Goal: Task Accomplishment & Management: Use online tool/utility

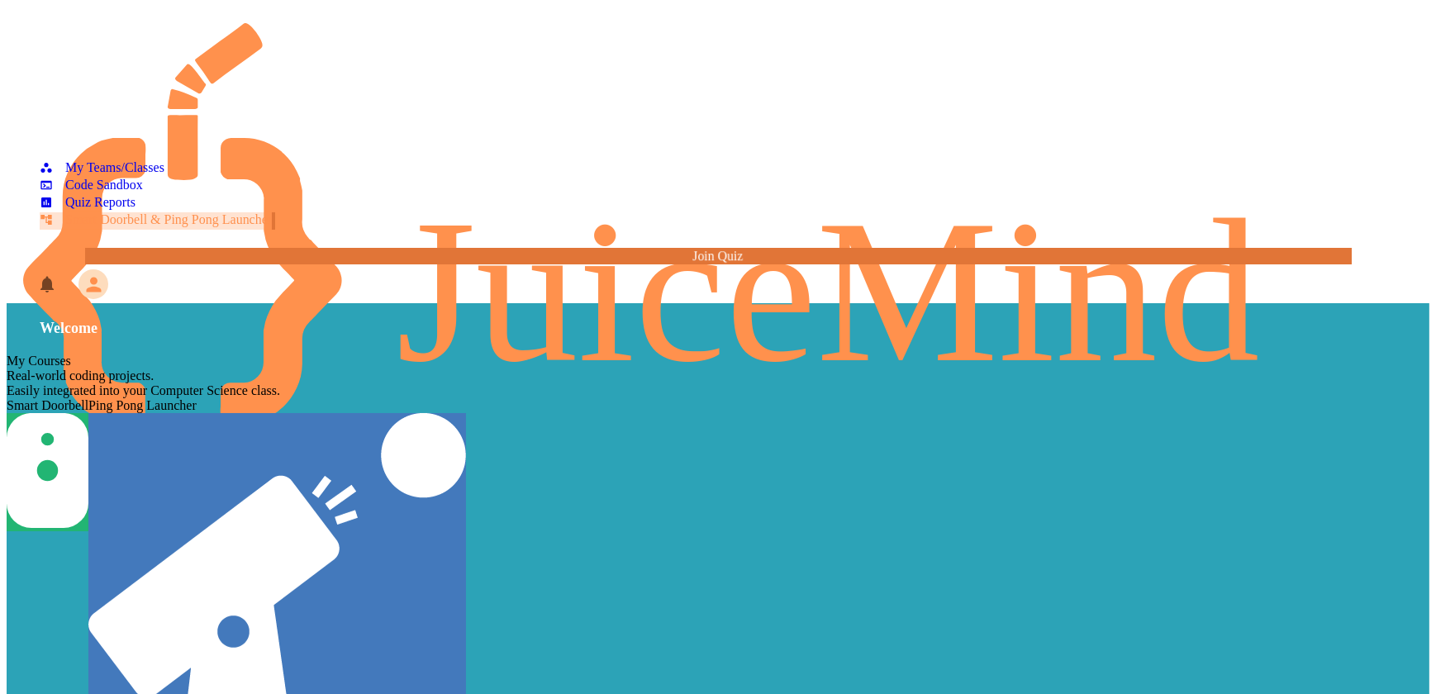
click at [171, 265] on div "My Teams/Classes Code Sandbox Quiz Reports Smart Doorbell & Ping Pong Launcher …" at bounding box center [718, 136] width 1422 height 259
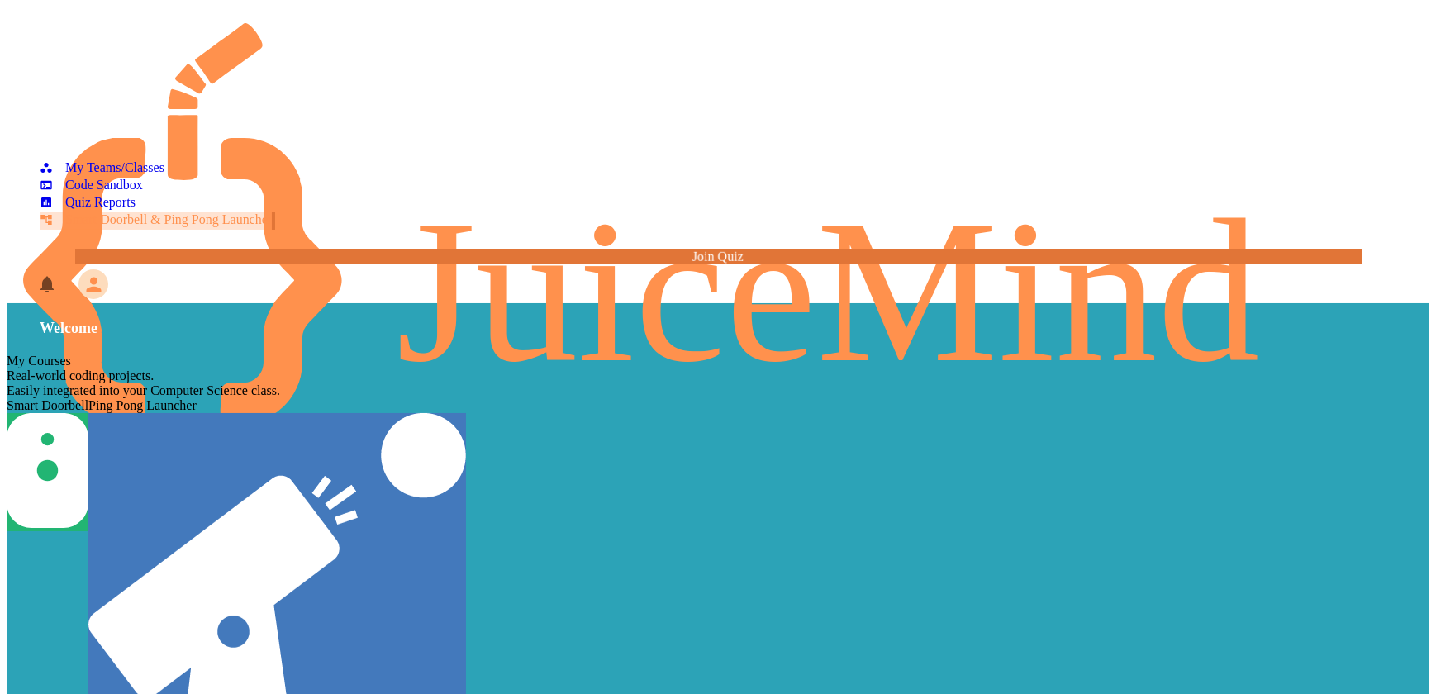
click at [164, 264] on link "Join Quiz" at bounding box center [718, 257] width 1286 height 16
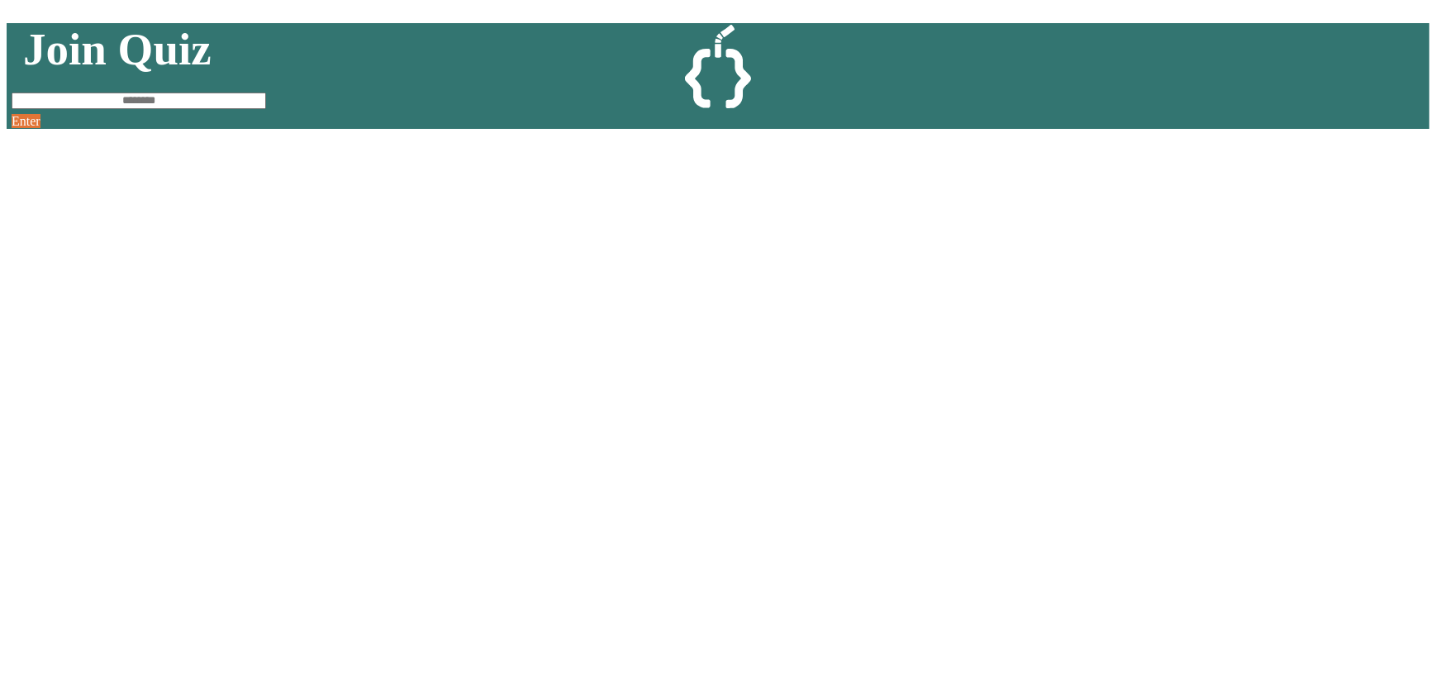
click at [266, 109] on input at bounding box center [139, 101] width 254 height 17
type input "********"
click at [40, 128] on link "Enter" at bounding box center [26, 121] width 29 height 14
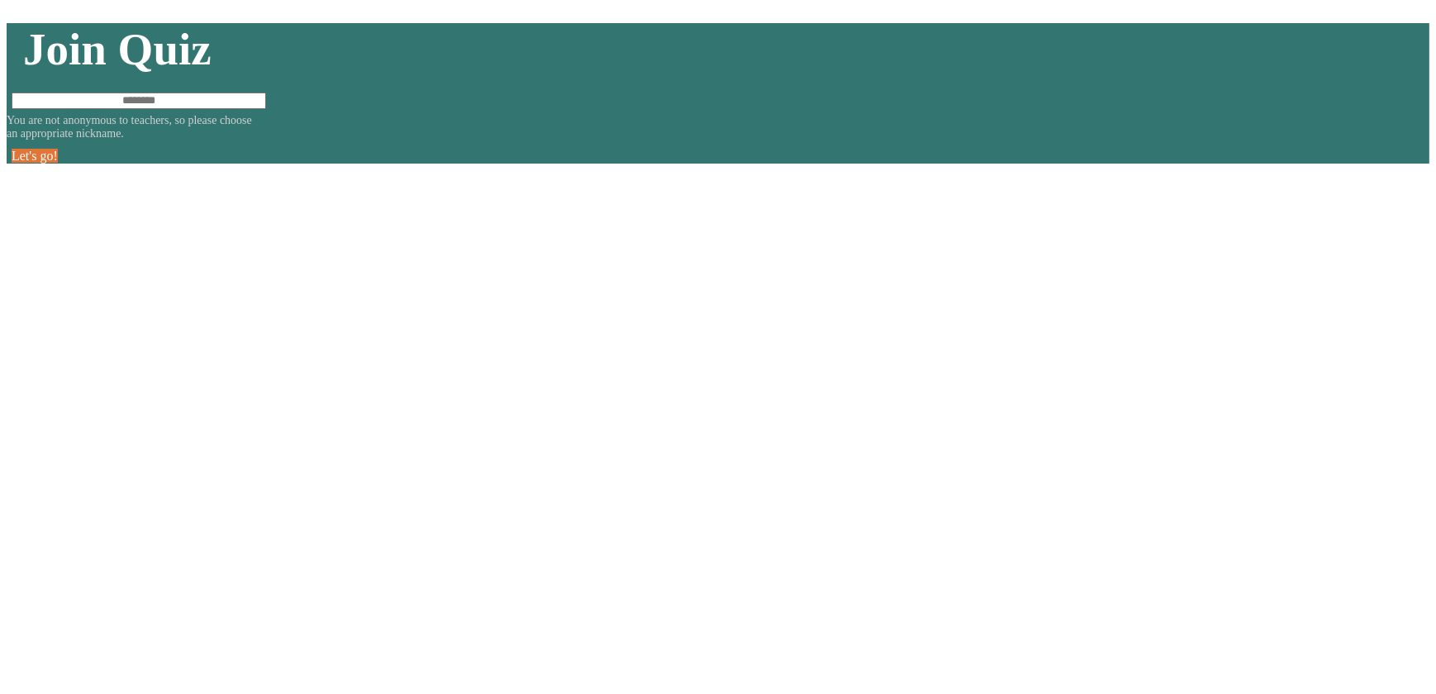
click at [266, 109] on input at bounding box center [139, 101] width 254 height 17
type input "*"
click at [58, 163] on link "Let's go!" at bounding box center [35, 156] width 46 height 14
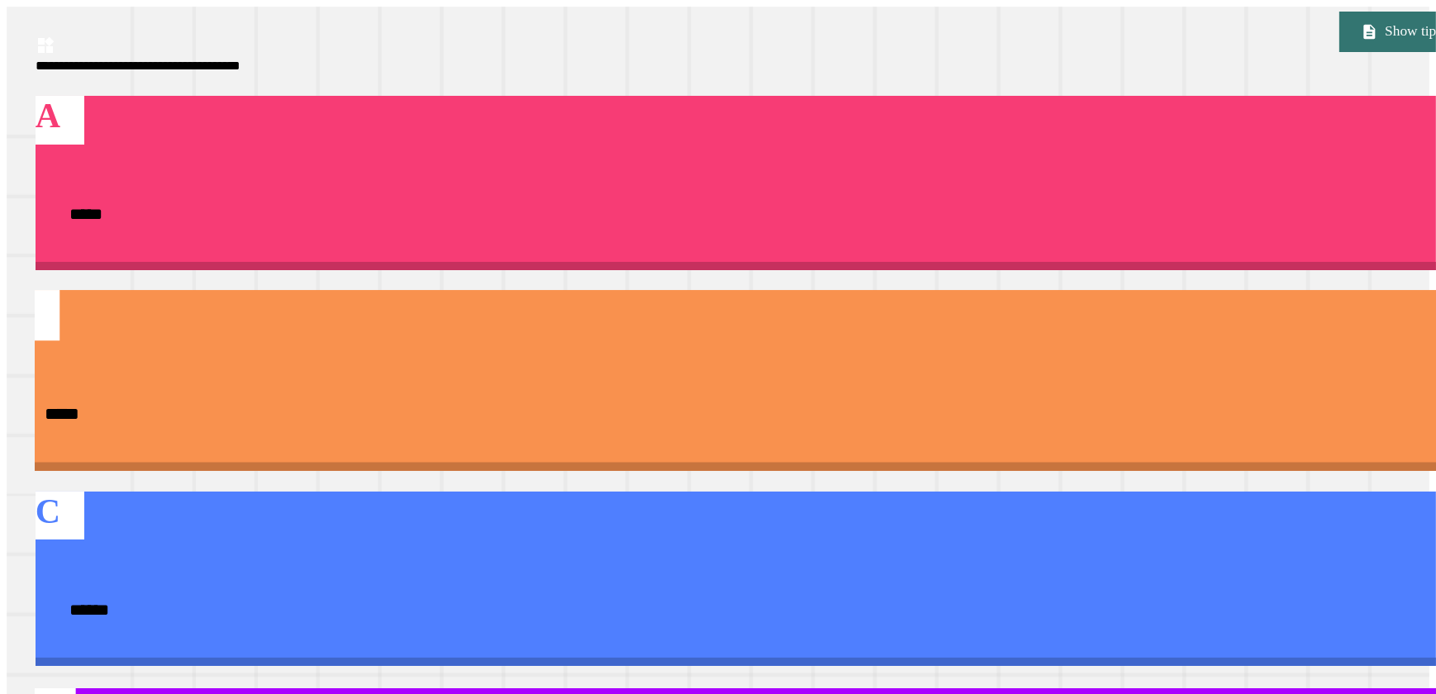
click at [1170, 365] on div "*****" at bounding box center [746, 414] width 1475 height 98
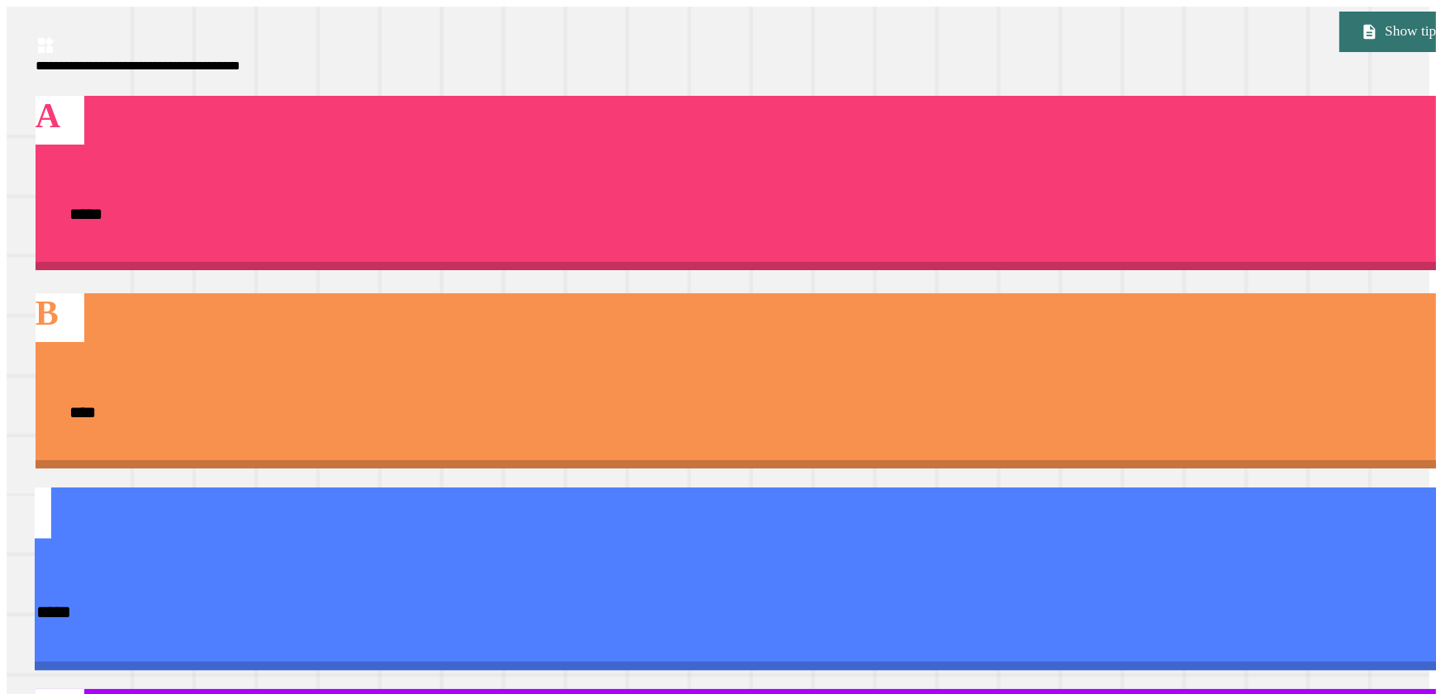
click at [851, 487] on div "C *****" at bounding box center [746, 578] width 1493 height 183
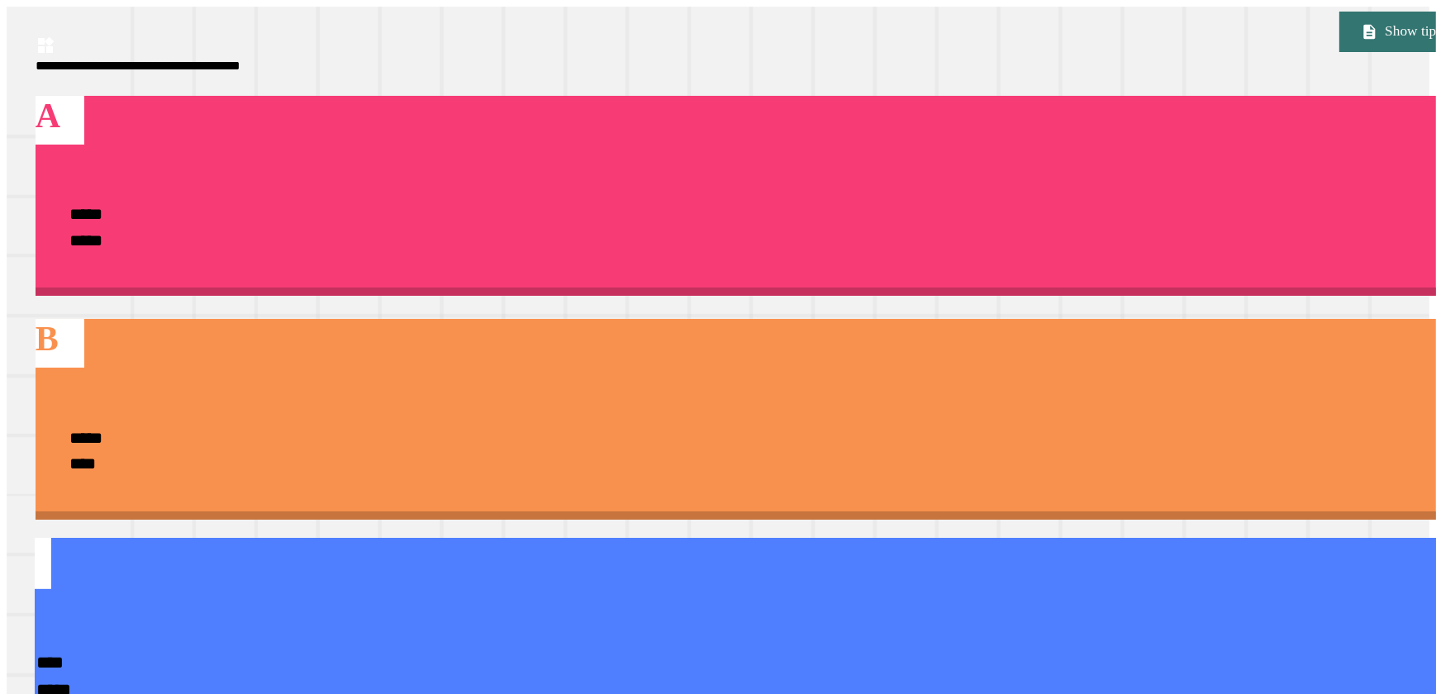
click at [935, 649] on div "****" at bounding box center [747, 662] width 1422 height 27
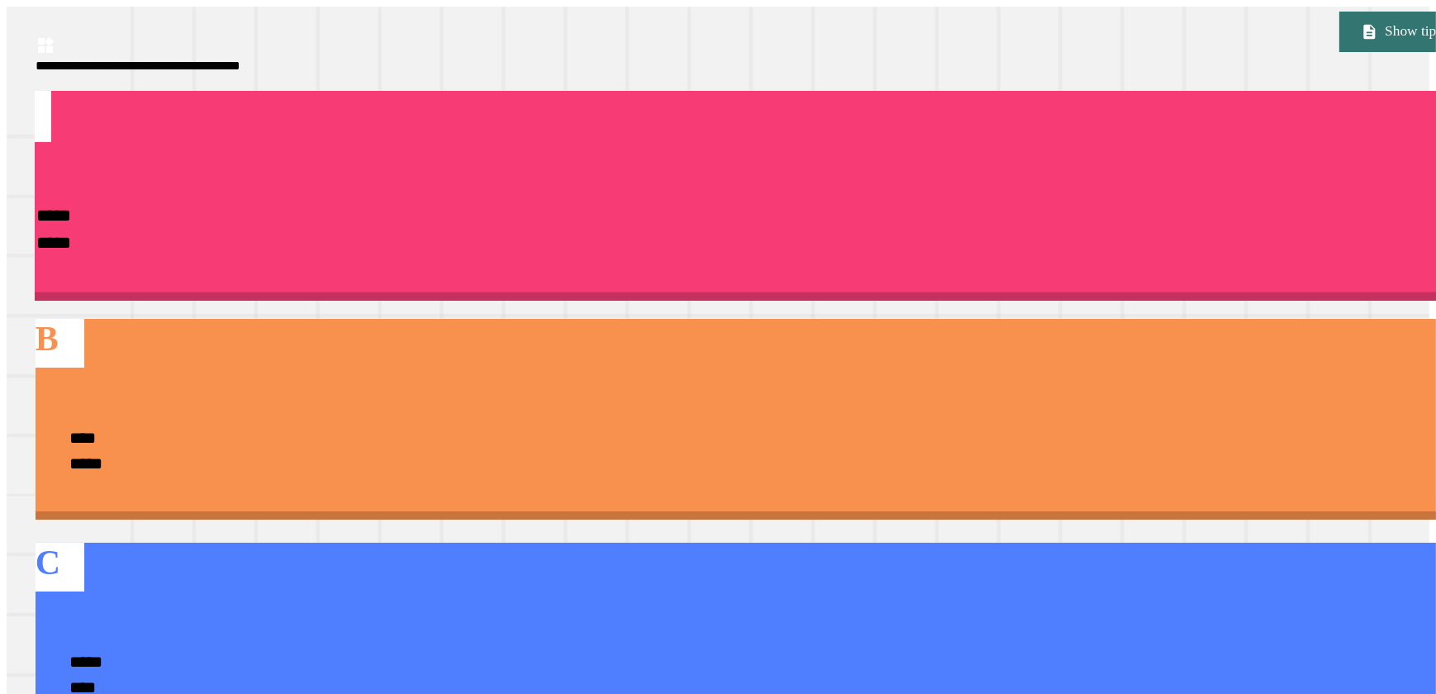
click at [946, 166] on div "***** *****" at bounding box center [746, 229] width 1493 height 126
click at [782, 202] on div "*****" at bounding box center [747, 215] width 1422 height 27
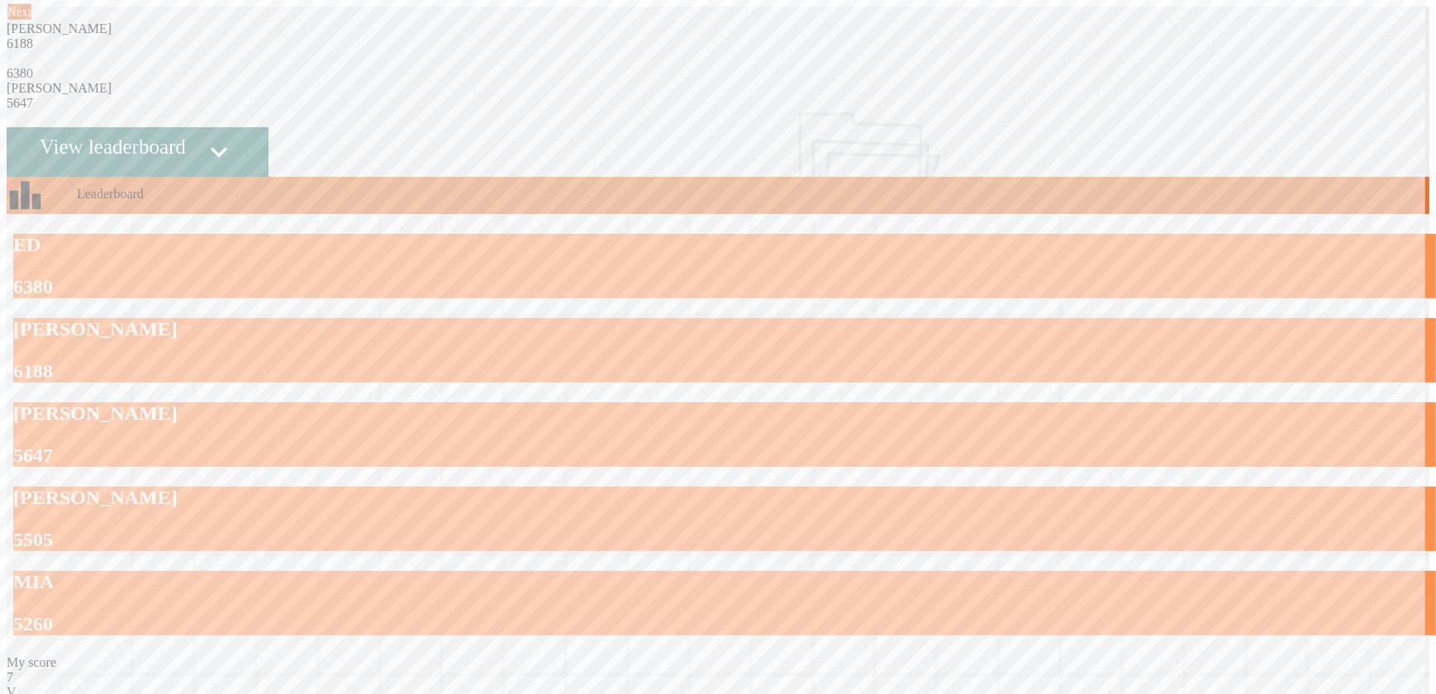
click at [31, 20] on link "Next" at bounding box center [19, 12] width 24 height 16
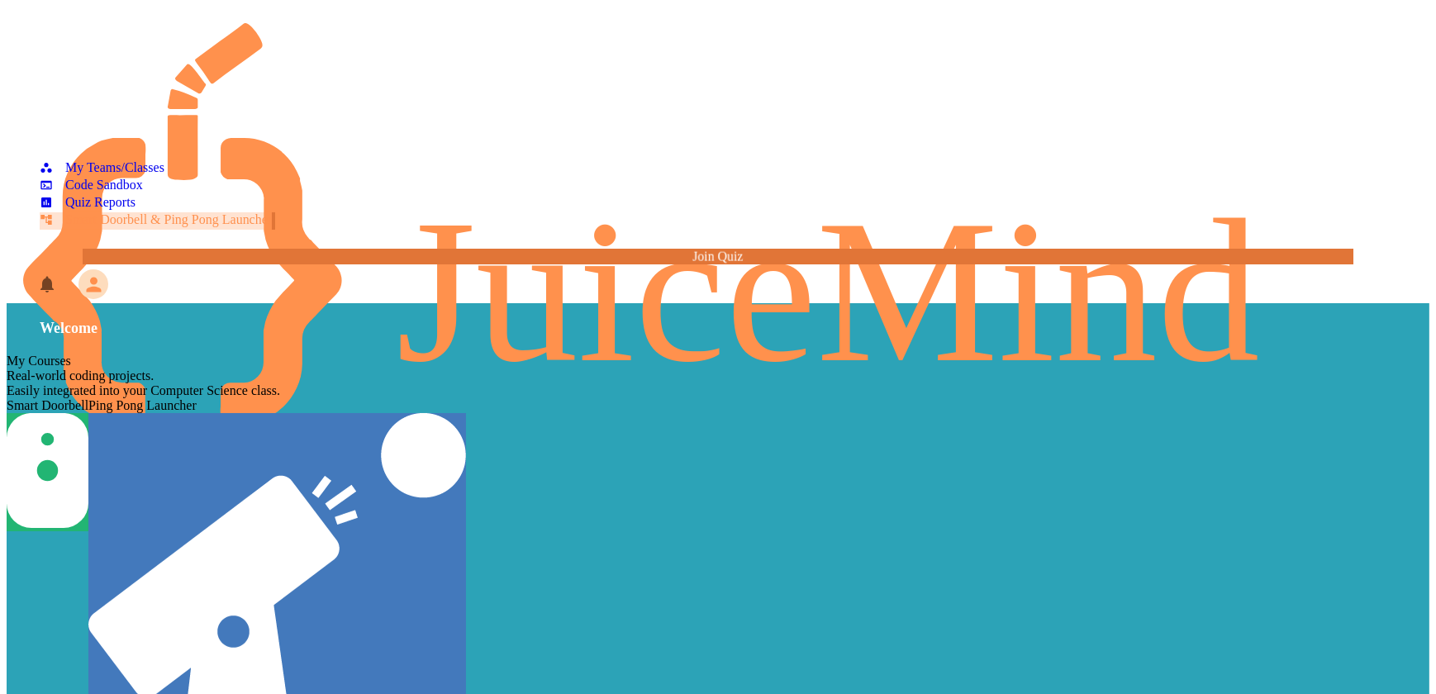
click at [94, 264] on link "Join Quiz" at bounding box center [718, 257] width 1270 height 16
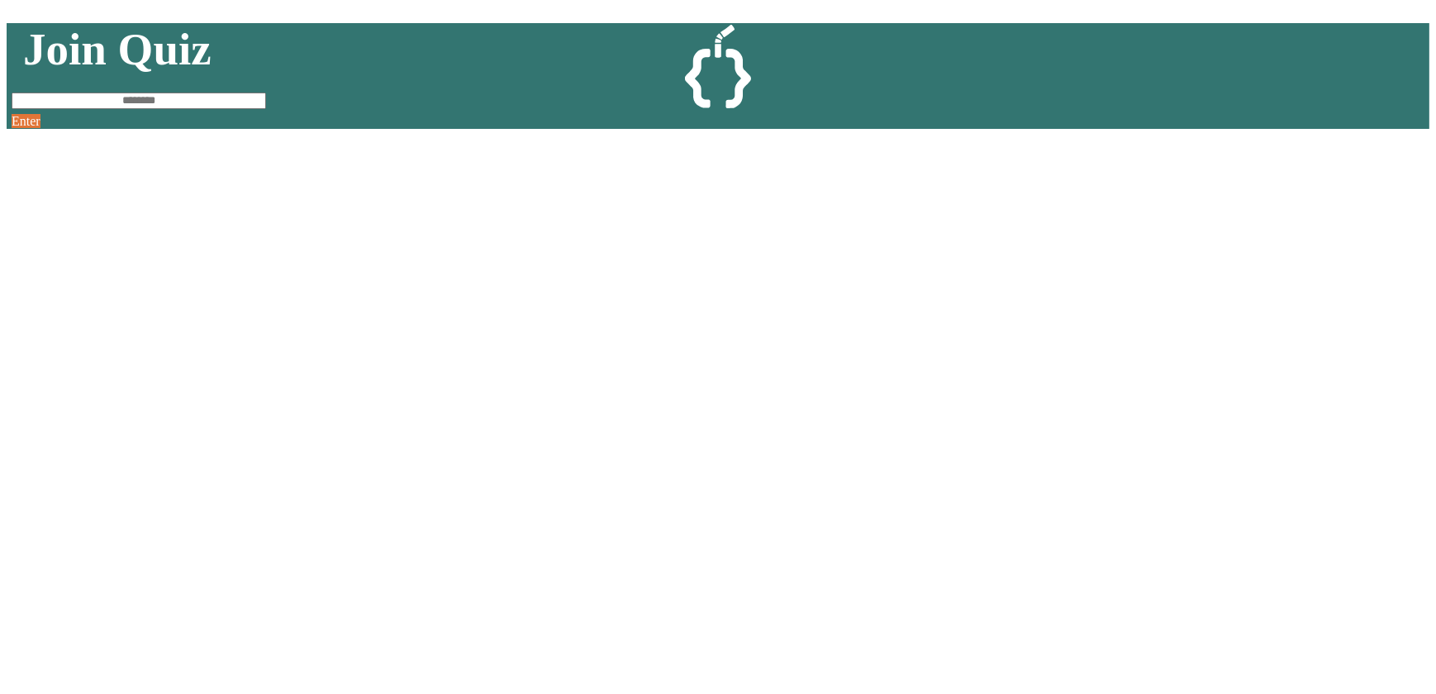
click at [266, 109] on input at bounding box center [139, 101] width 254 height 17
type input "********"
click at [40, 128] on link "Enter" at bounding box center [26, 121] width 29 height 14
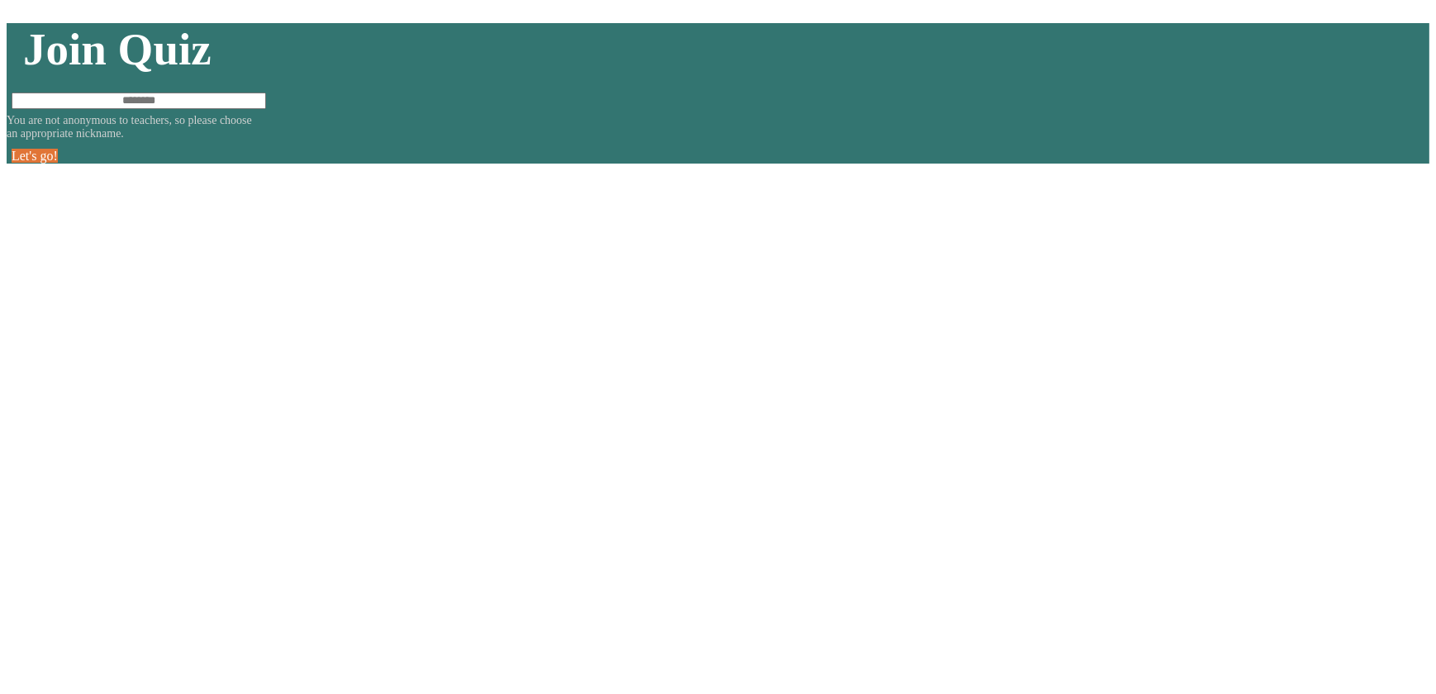
click at [266, 109] on input at bounding box center [139, 101] width 254 height 17
type input "*"
click at [58, 163] on link "Let's go!" at bounding box center [35, 156] width 46 height 14
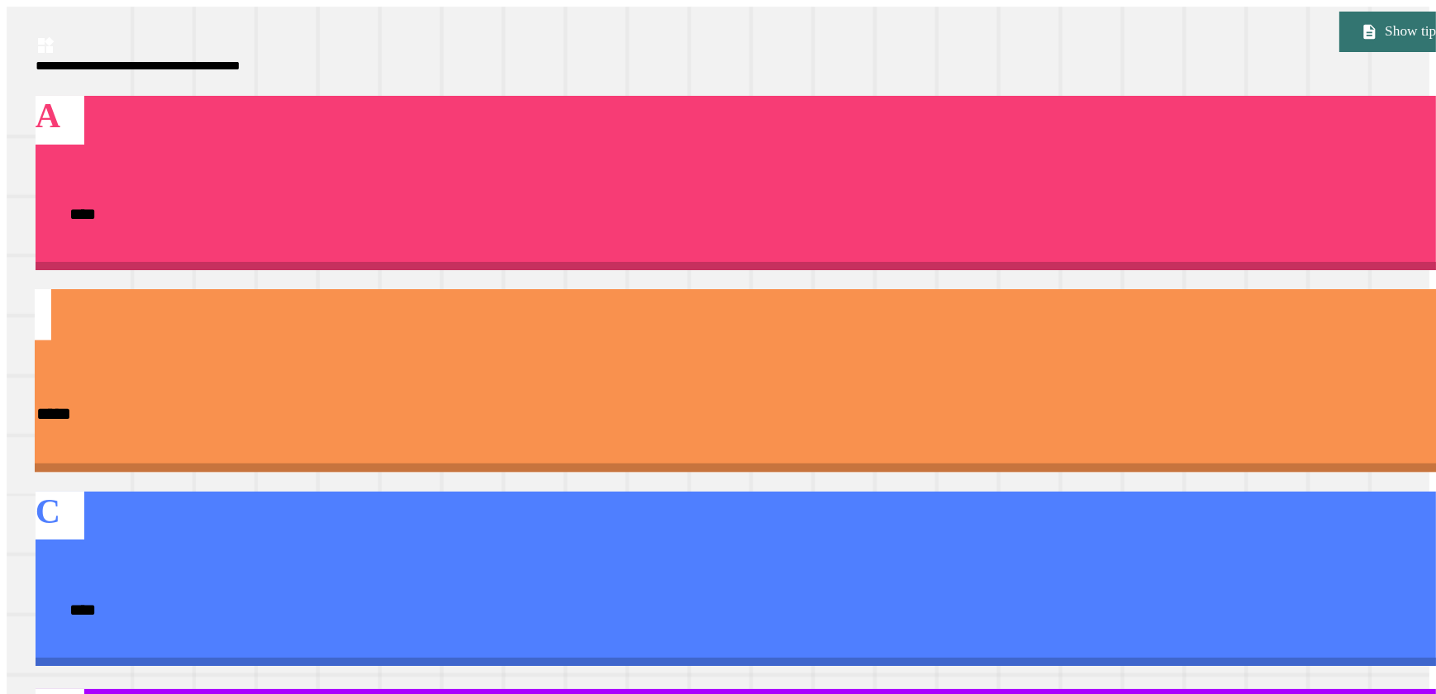
click at [1178, 289] on div "B *****" at bounding box center [746, 380] width 1493 height 183
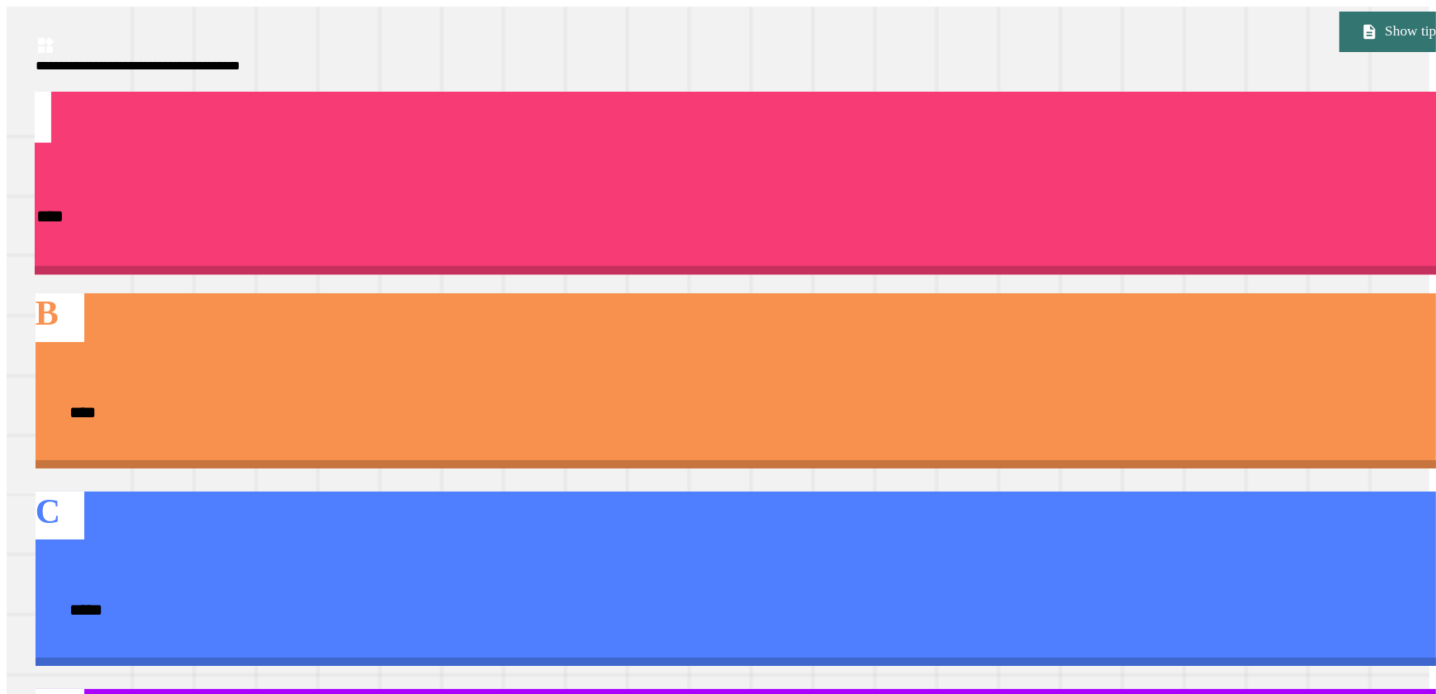
click at [746, 220] on div "****" at bounding box center [746, 216] width 1493 height 99
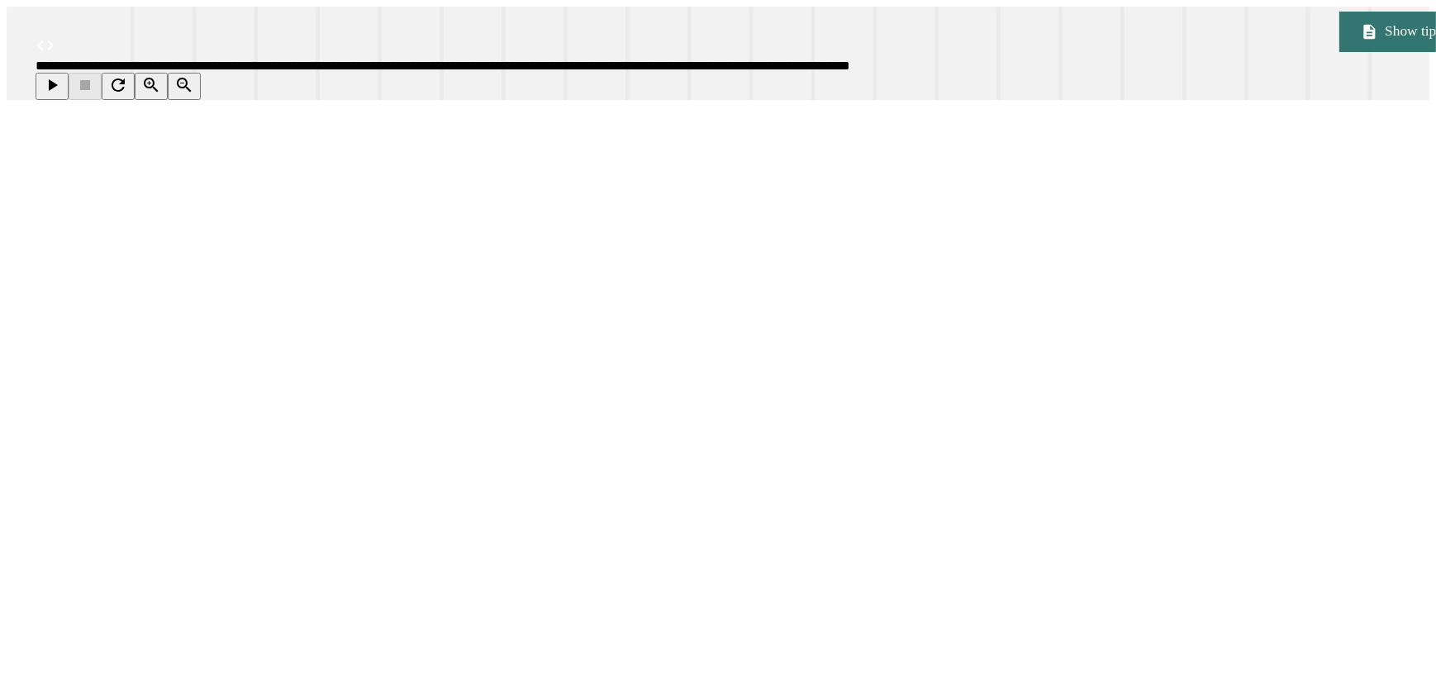
click at [62, 95] on icon "button" at bounding box center [52, 85] width 20 height 20
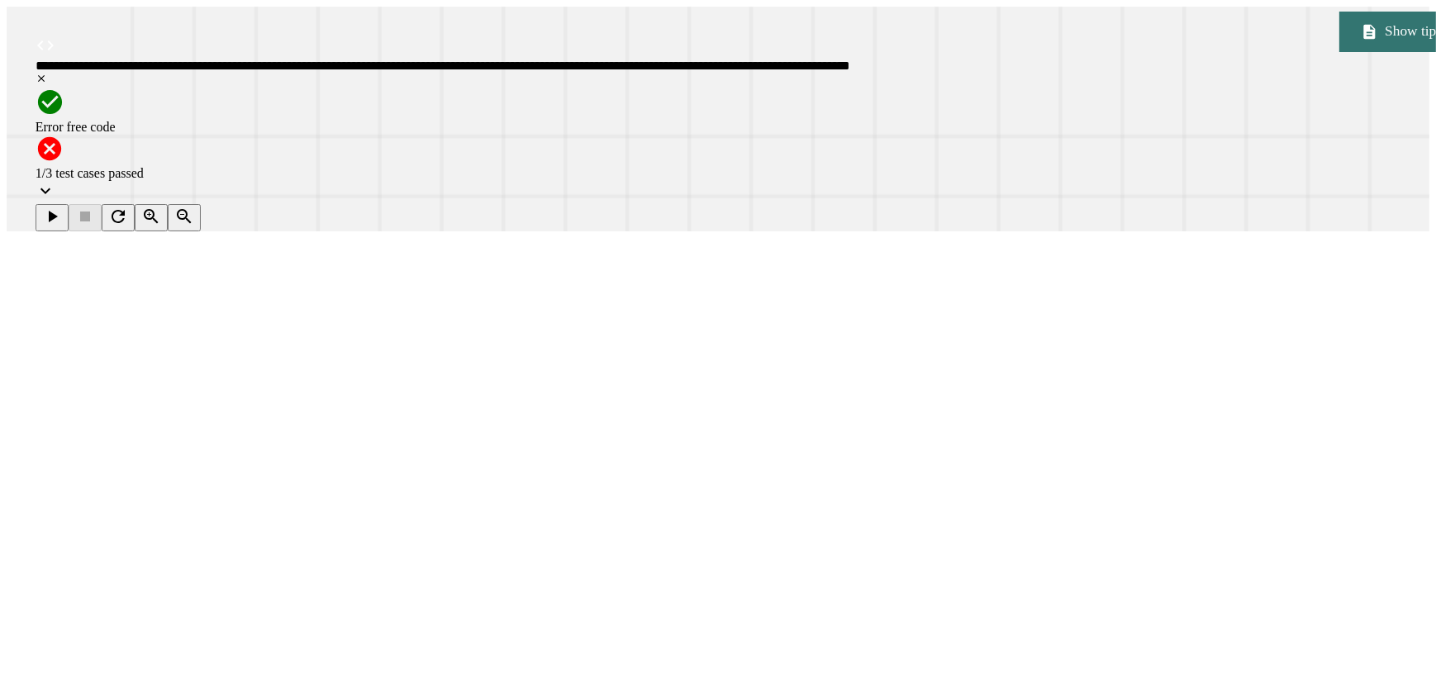
click at [303, 166] on div "1/3 test cases passed" at bounding box center [747, 173] width 1422 height 15
click at [532, 136] on div "1/3 test cases passed" at bounding box center [747, 170] width 1422 height 70
click at [55, 181] on icon at bounding box center [46, 191] width 20 height 20
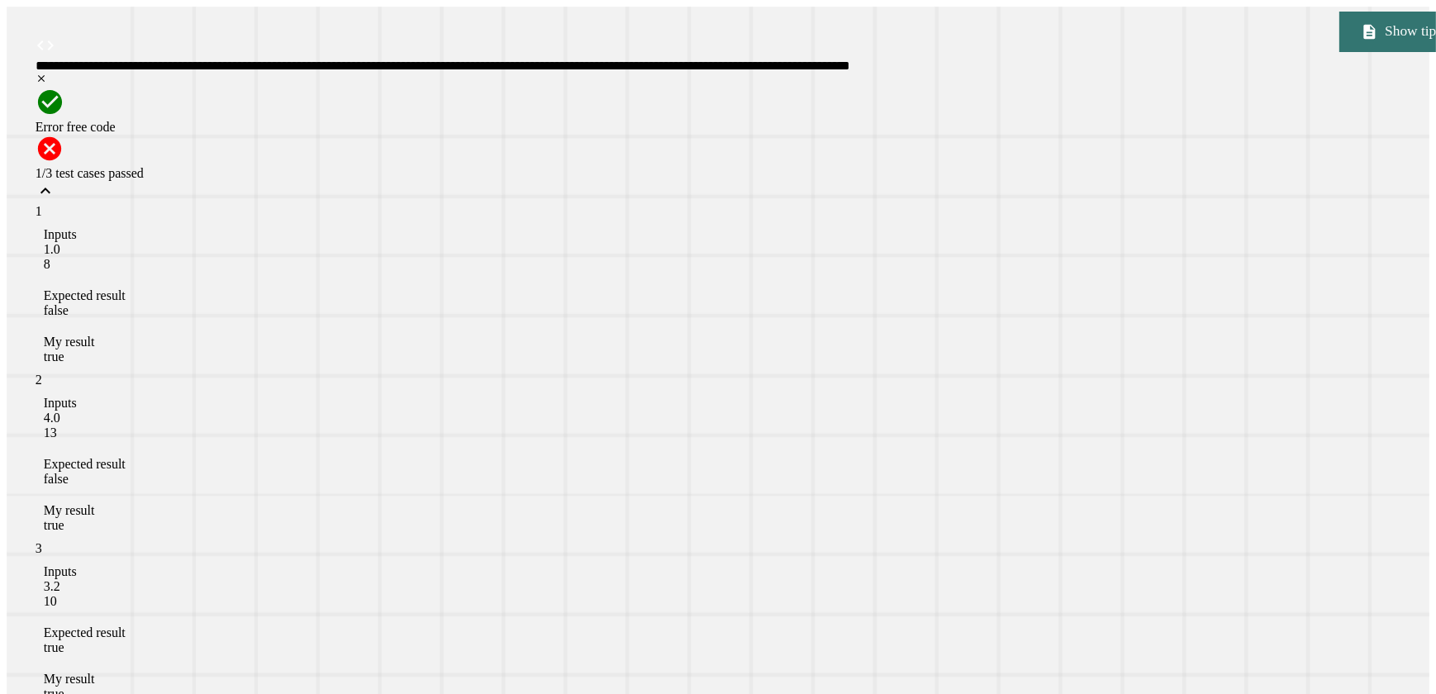
click at [55, 181] on icon at bounding box center [46, 191] width 20 height 20
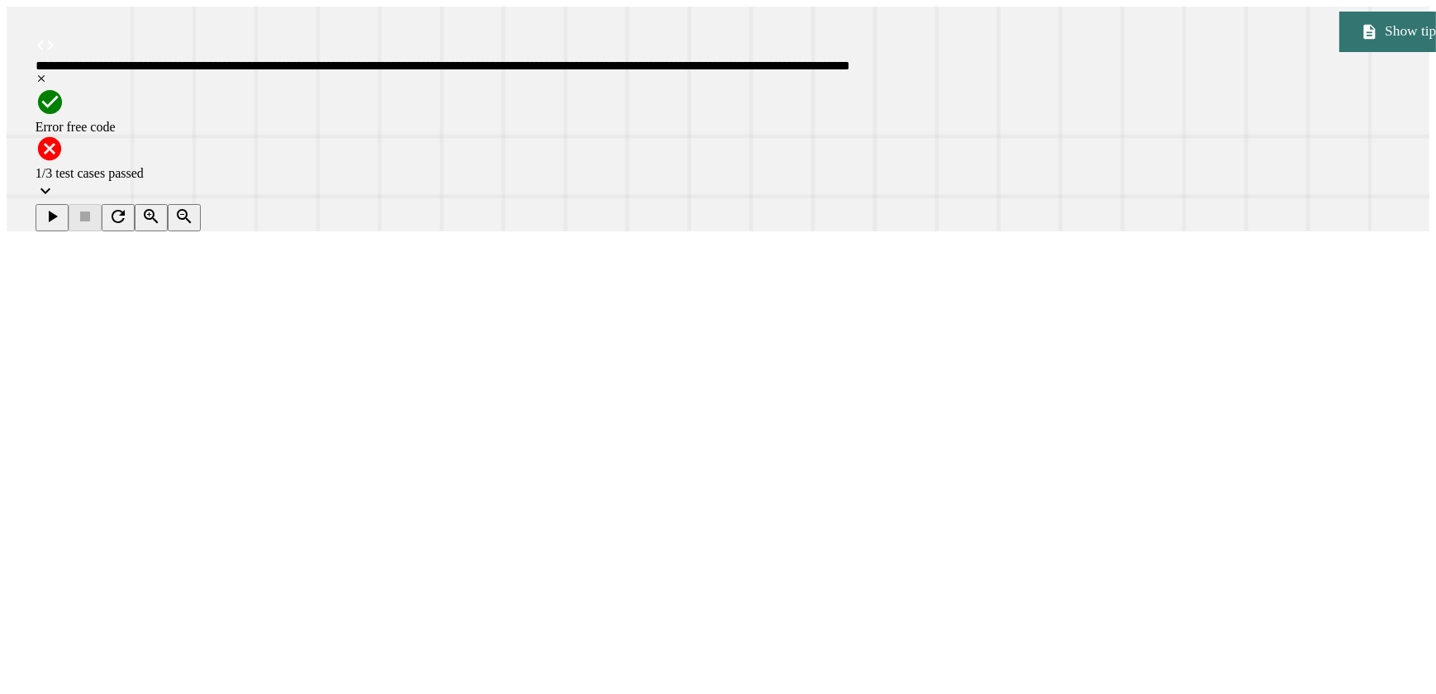
click at [258, 280] on div "public static boolean isStudentAthlete ( double gpa , double mileTime ) { doubl…" at bounding box center [723, 442] width 1294 height 423
click at [54, 226] on button "button" at bounding box center [52, 217] width 33 height 27
click at [55, 181] on icon at bounding box center [46, 191] width 20 height 20
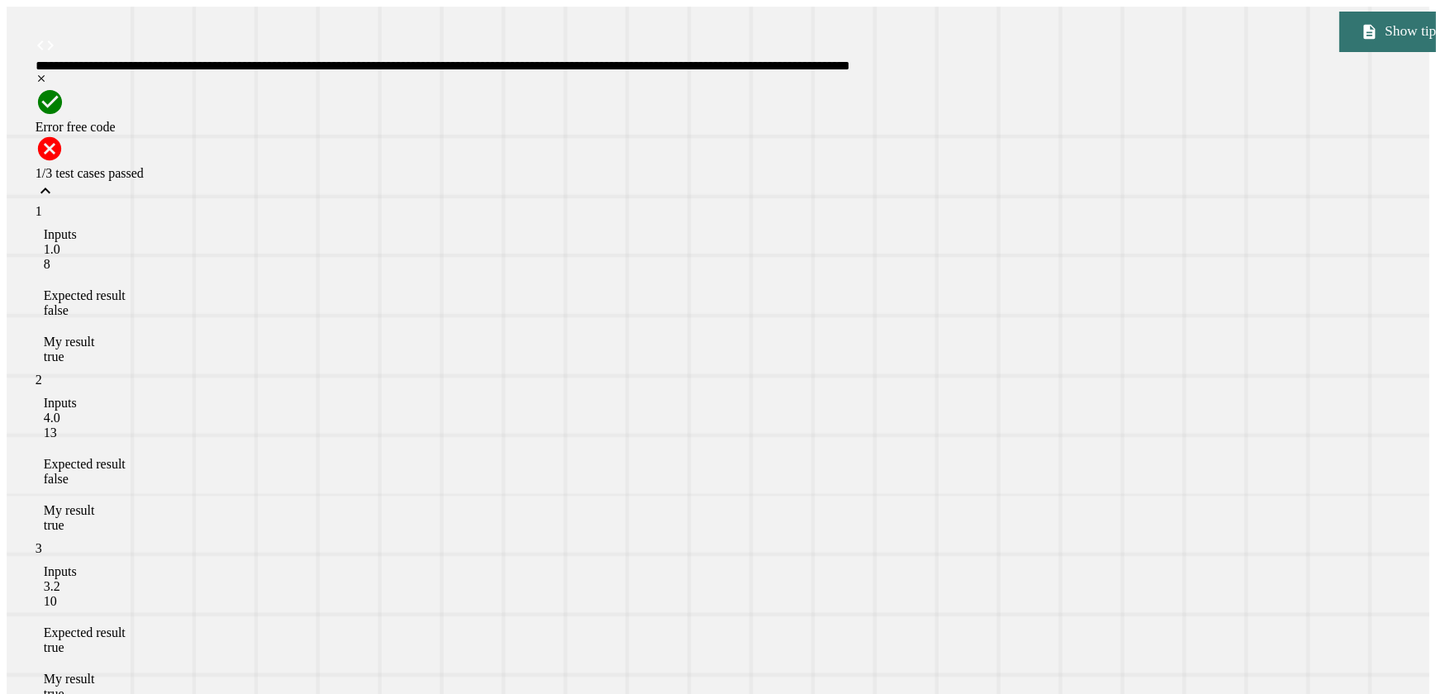
click at [55, 181] on icon at bounding box center [46, 191] width 20 height 20
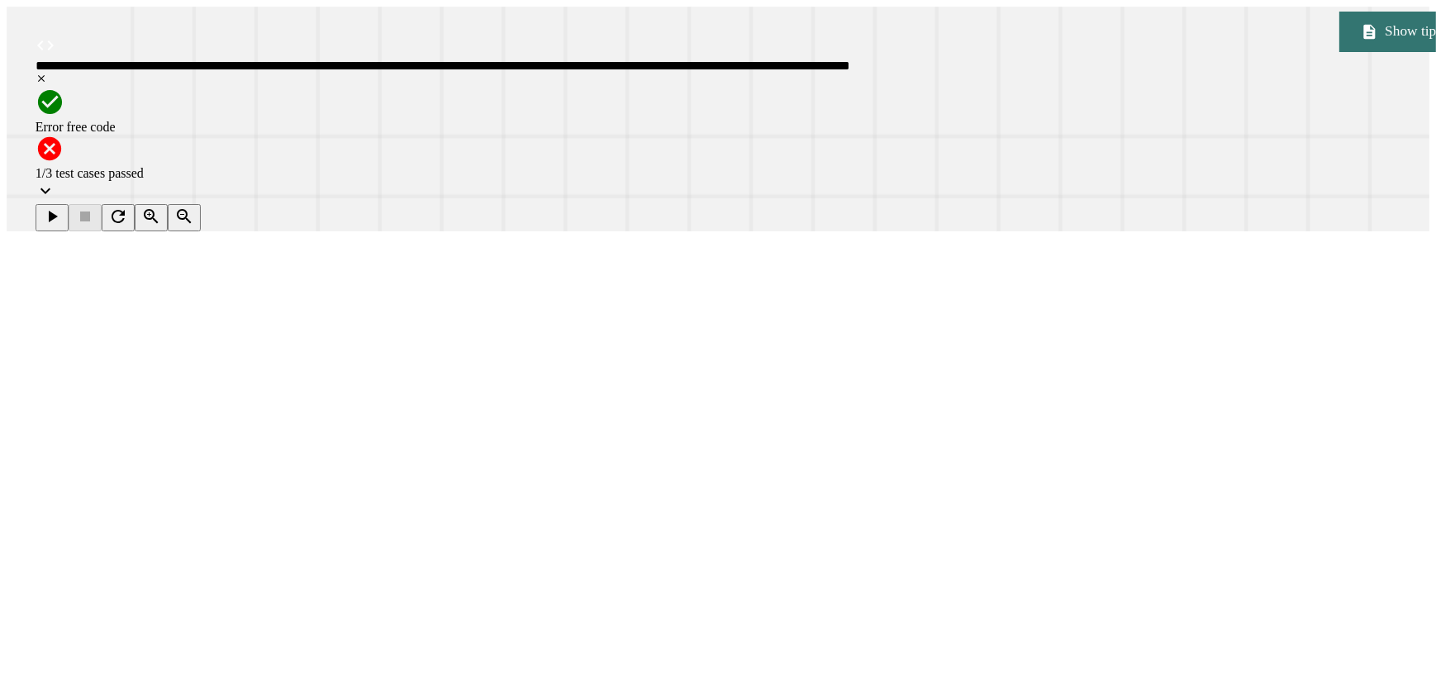
click at [256, 283] on div "public static boolean isStudentAthlete ( double gpa , double mileTime ) { doubl…" at bounding box center [722, 442] width 1293 height 423
click at [55, 213] on icon "button" at bounding box center [52, 217] width 20 height 20
click at [55, 181] on icon at bounding box center [46, 191] width 20 height 20
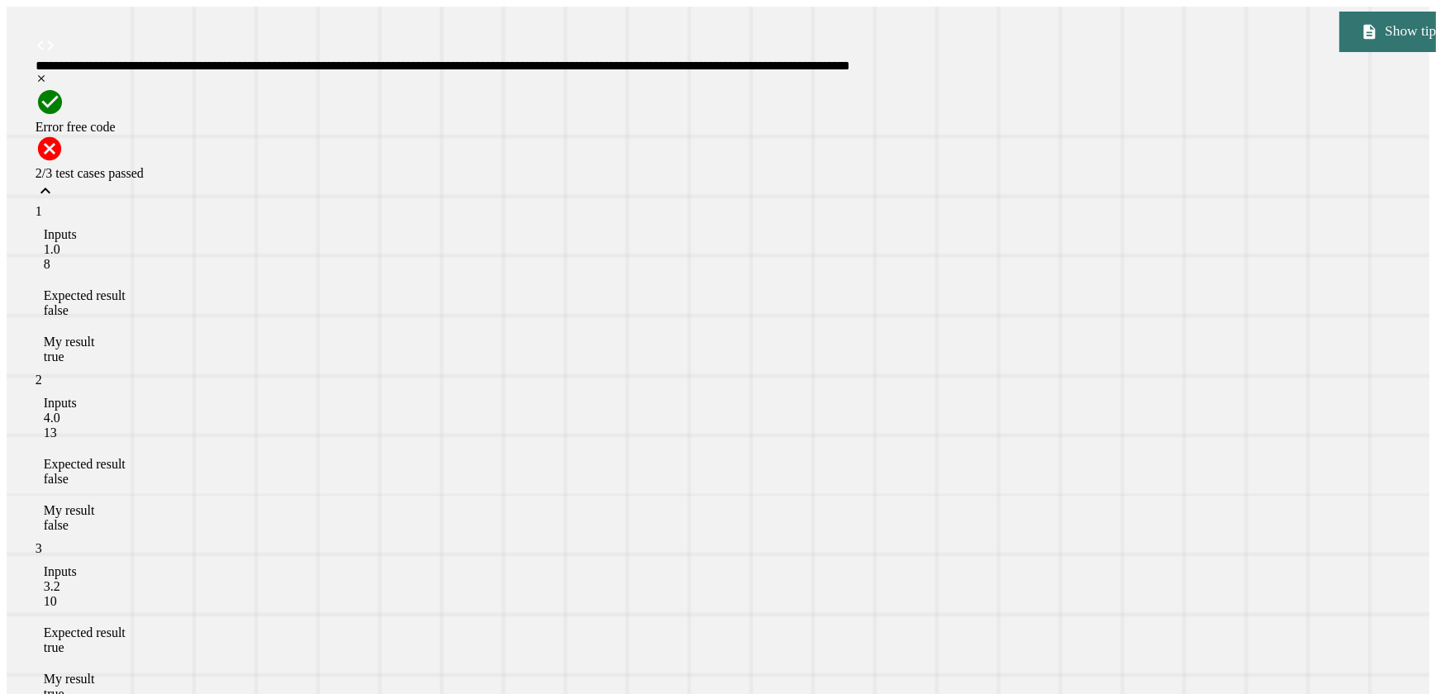
click at [55, 181] on icon at bounding box center [46, 191] width 20 height 20
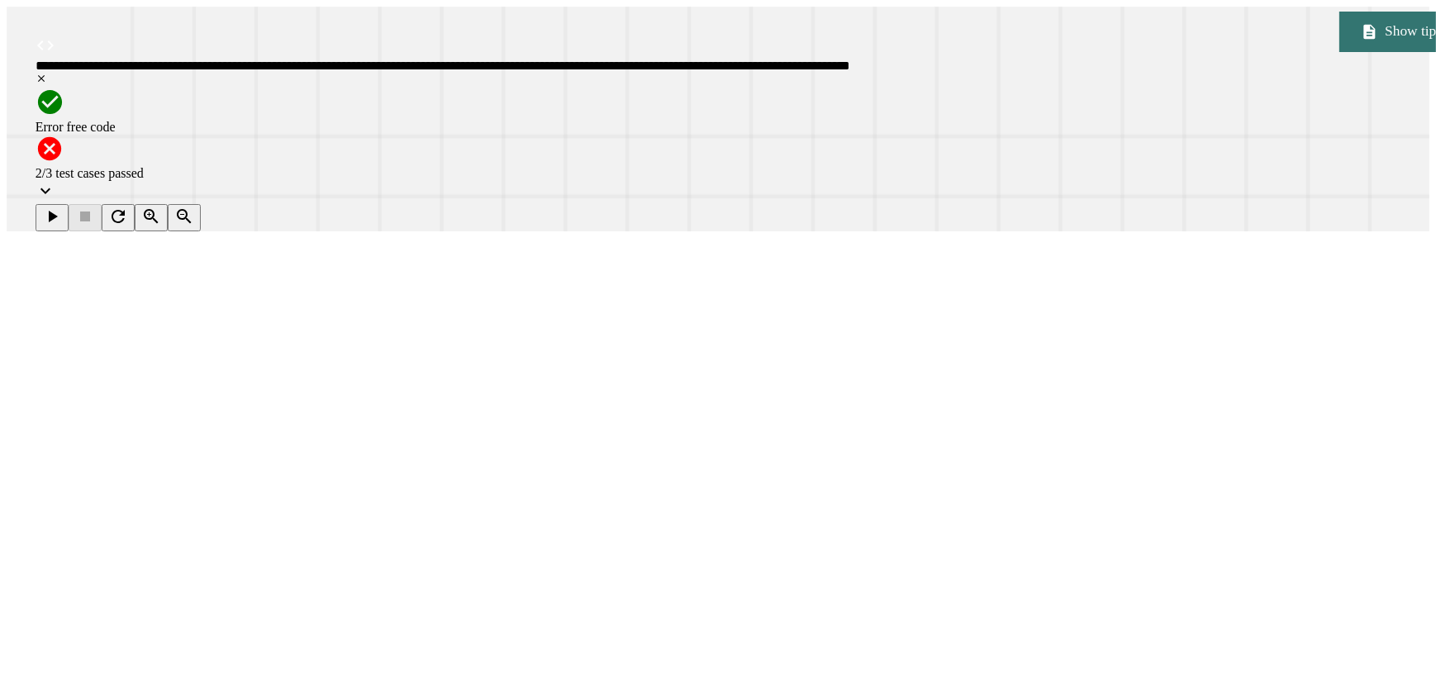
click at [293, 292] on div "public static boolean isStudentAthlete ( double gpa , double mileTime ) { doubl…" at bounding box center [722, 442] width 1293 height 423
click at [49, 219] on button "button" at bounding box center [52, 217] width 33 height 27
click at [501, 147] on div "1/3 test cases passed" at bounding box center [747, 170] width 1422 height 70
click at [512, 147] on div "1/3 test cases passed" at bounding box center [747, 170] width 1422 height 70
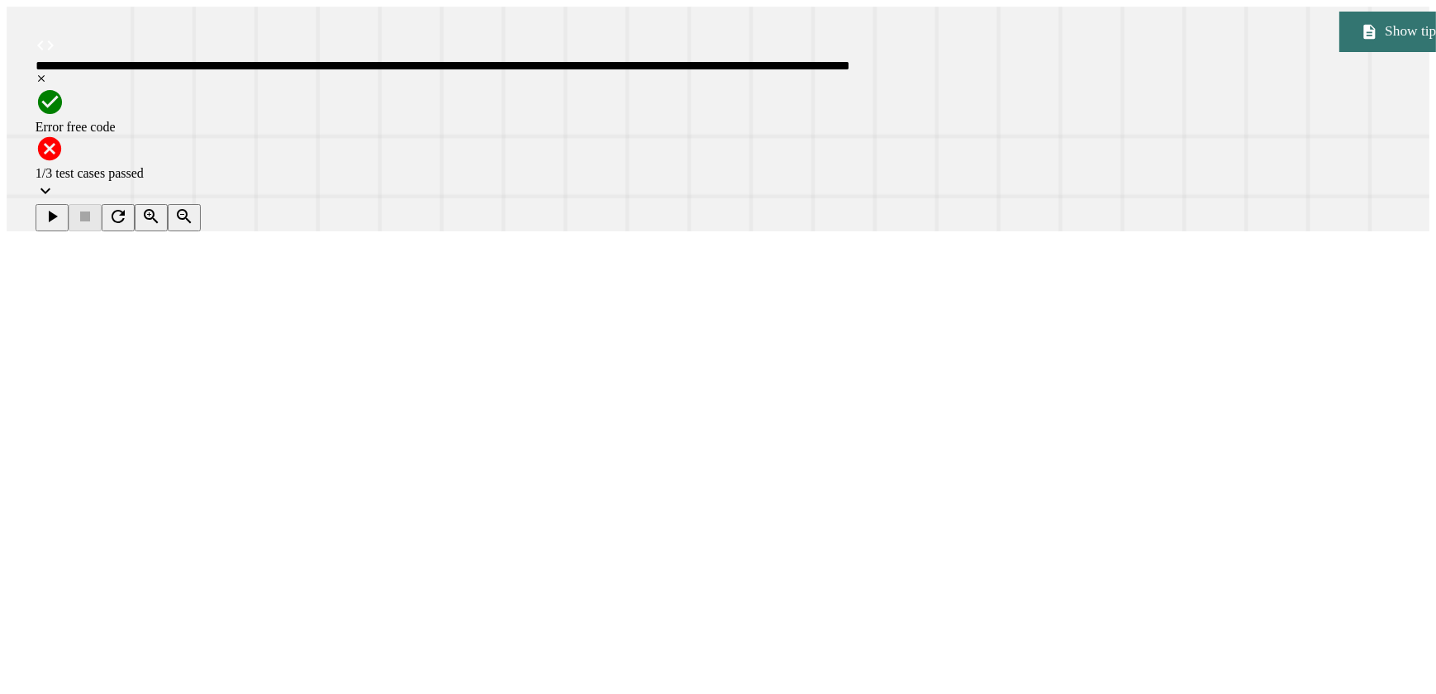
click at [55, 181] on icon at bounding box center [46, 191] width 20 height 20
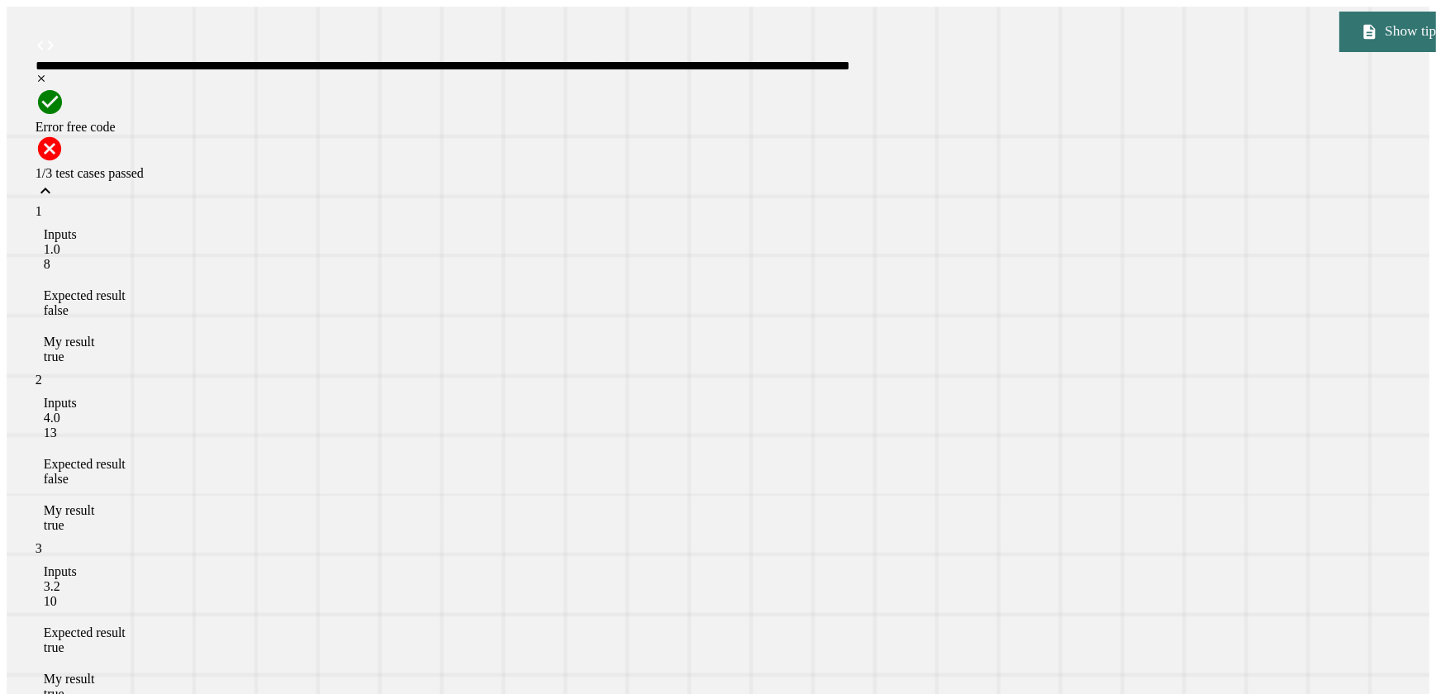
click at [55, 181] on icon at bounding box center [46, 191] width 20 height 20
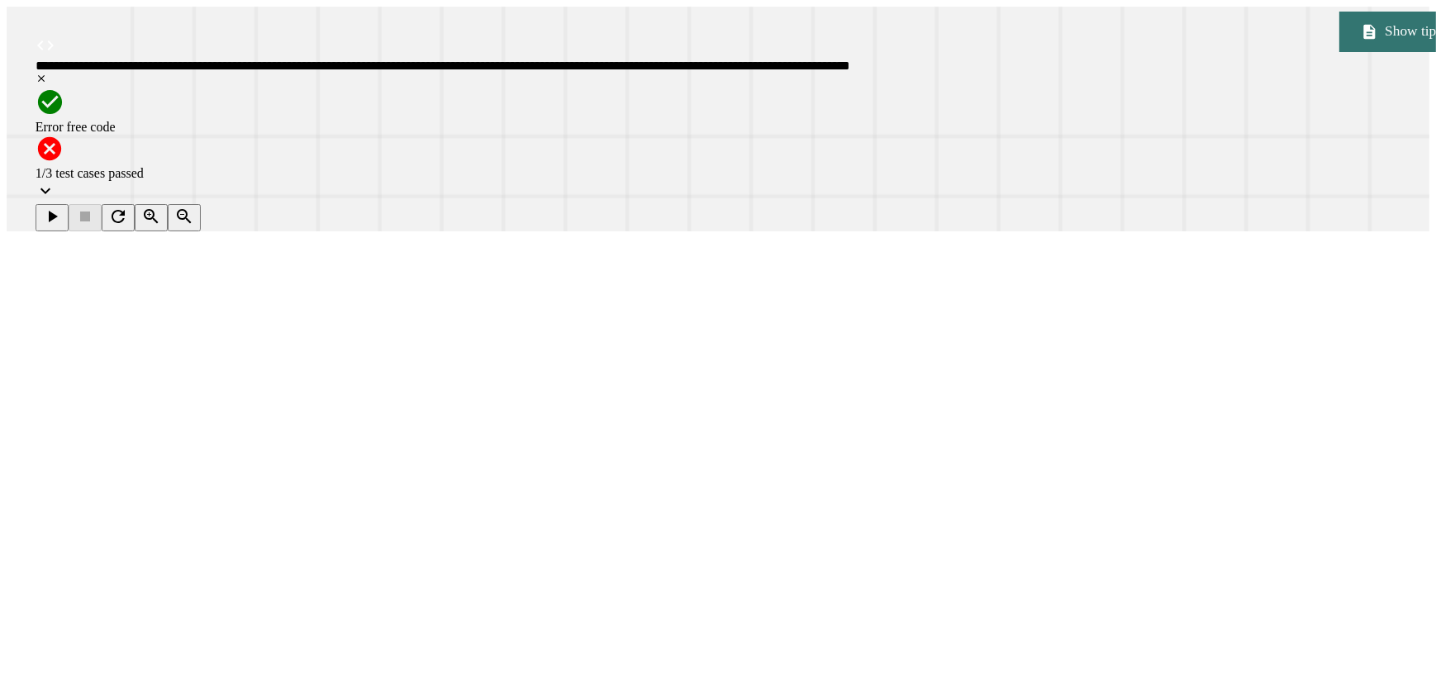
click at [292, 292] on div "public static boolean isStudentAthlete ( double gpa , double mileTime ) { doubl…" at bounding box center [722, 442] width 1293 height 423
click at [55, 211] on icon "button" at bounding box center [52, 217] width 20 height 20
click at [128, 219] on icon "button" at bounding box center [118, 217] width 20 height 20
click at [76, 281] on div "public static boolean isStudentAthlete ( double gpa , double mileTime ) { doubl…" at bounding box center [76, 429] width 0 height 396
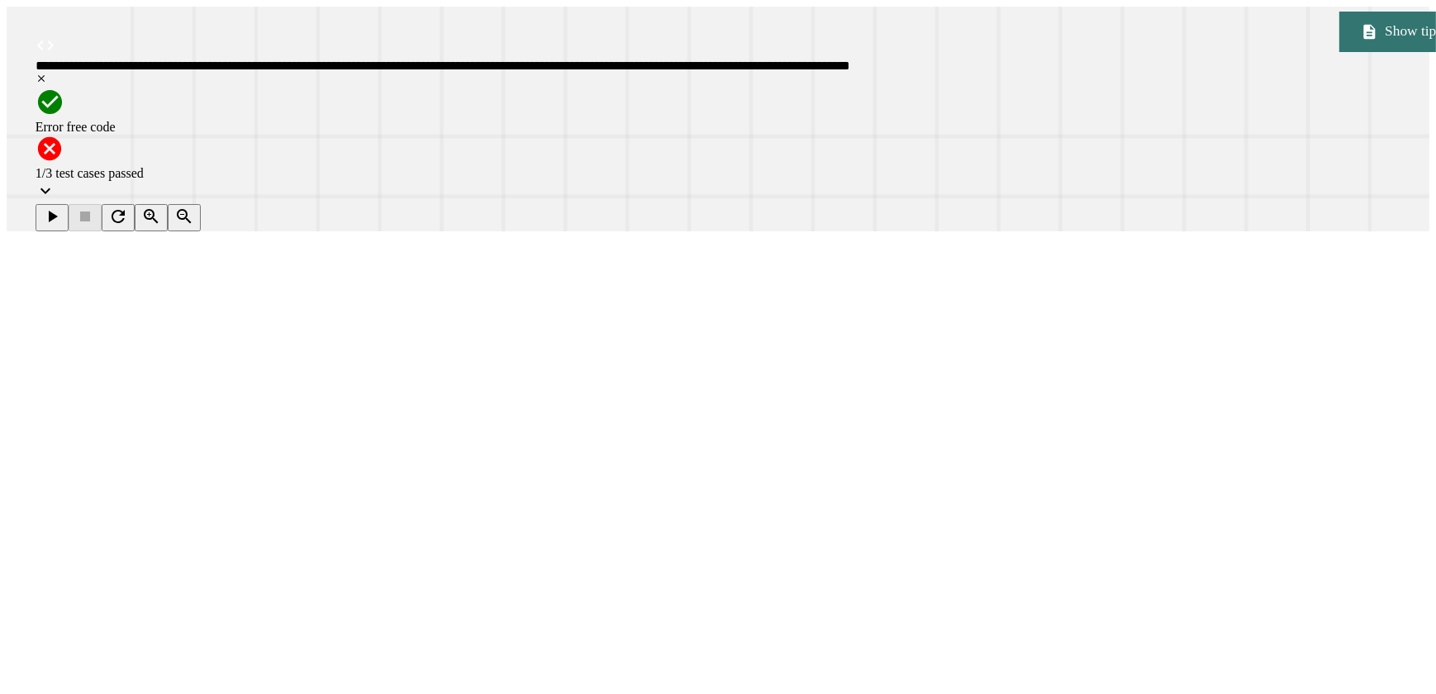
click at [293, 295] on div "public static boolean isStudentAthlete ( double gpa , double mileTime ) { doubl…" at bounding box center [722, 442] width 1293 height 423
click at [59, 207] on icon "button" at bounding box center [52, 217] width 20 height 20
click at [256, 278] on div "public static boolean isStudentAthlete ( double gpa , double mileTime ) { doubl…" at bounding box center [722, 442] width 1293 height 423
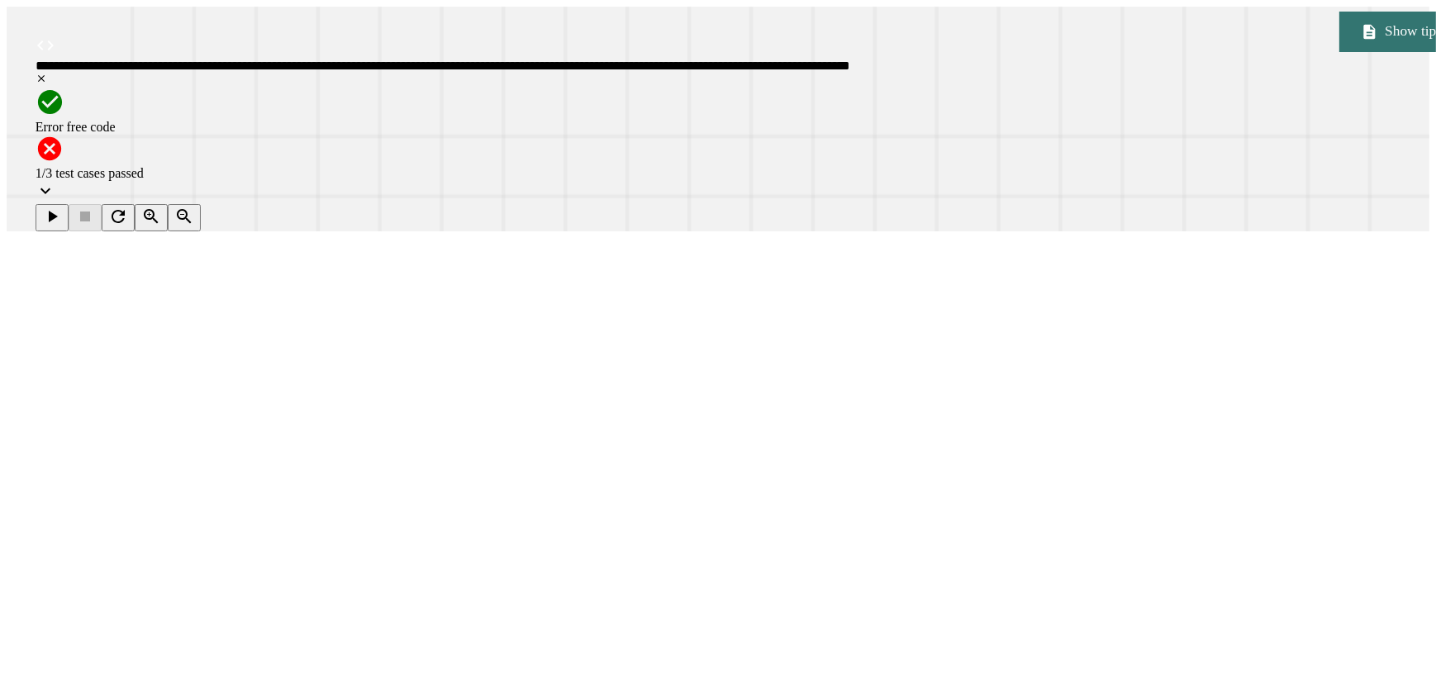
click at [58, 204] on button "button" at bounding box center [52, 217] width 33 height 27
click at [254, 280] on div "public static boolean isStudentAthlete ( double gpa , double mileTime ) { doubl…" at bounding box center [722, 442] width 1293 height 423
click at [173, 204] on div at bounding box center [118, 217] width 165 height 27
click at [128, 216] on icon "button" at bounding box center [118, 217] width 20 height 20
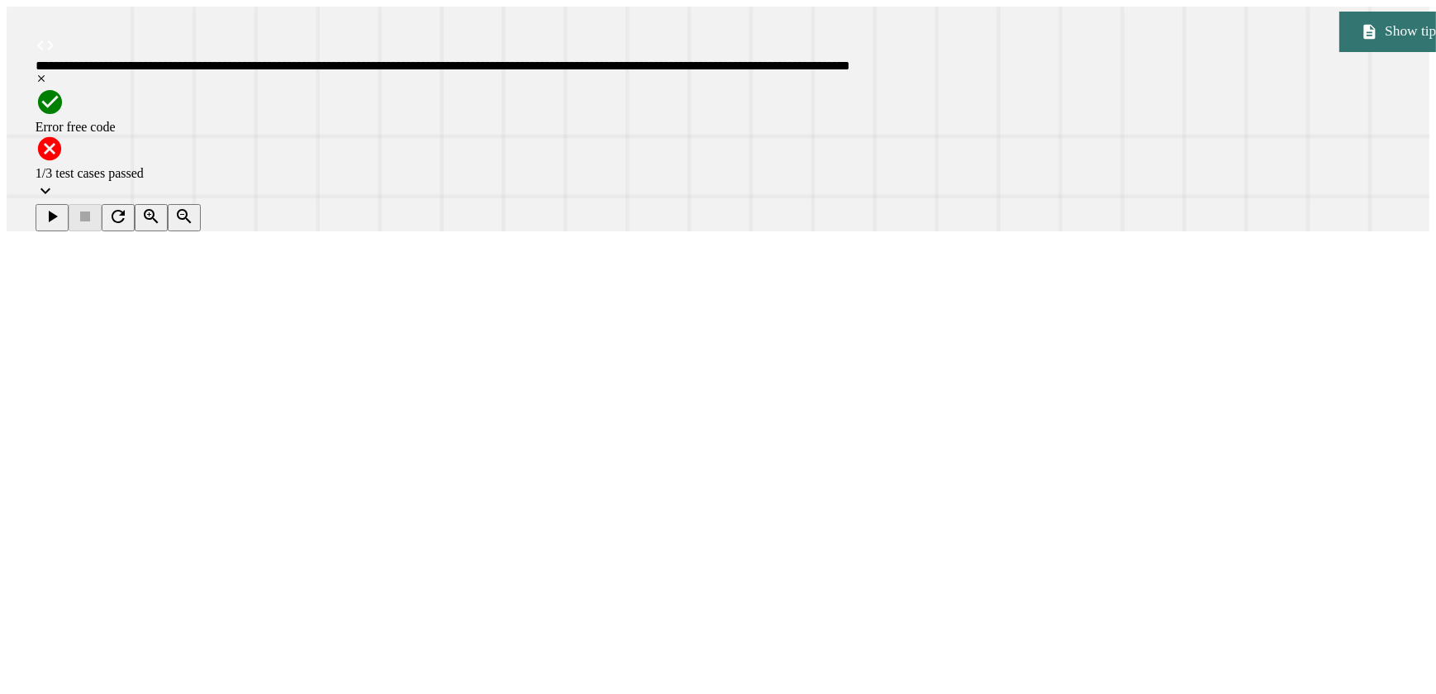
click at [76, 276] on div "public static boolean isStudentAthlete ( double gpa , double mileTime ) { doubl…" at bounding box center [76, 429] width 0 height 396
click at [256, 279] on div "public static boolean isStudentAthlete ( double gpa , double mileTime ) { doubl…" at bounding box center [722, 442] width 1293 height 423
type textarea "**********"
click at [57, 221] on icon "button" at bounding box center [52, 217] width 20 height 20
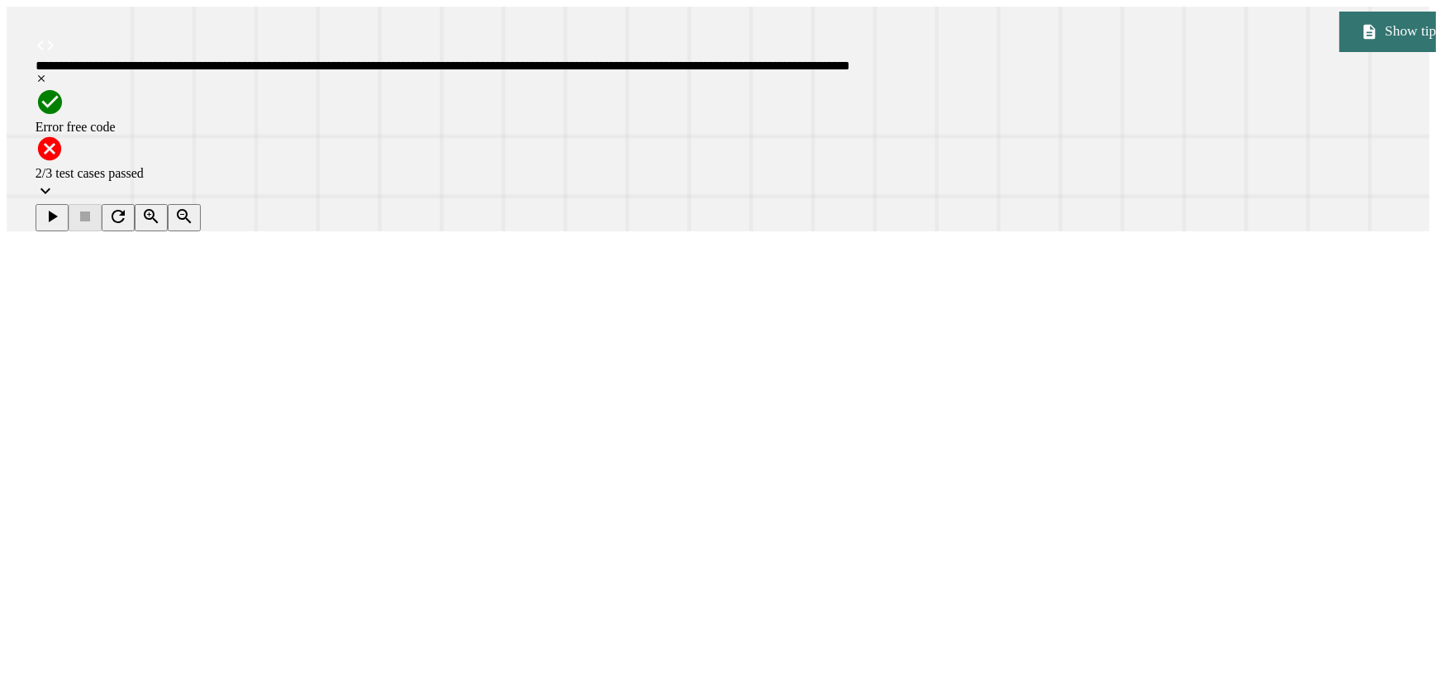
click at [537, 155] on div "2/3 test cases passed" at bounding box center [747, 170] width 1422 height 70
click at [55, 181] on icon at bounding box center [46, 191] width 20 height 20
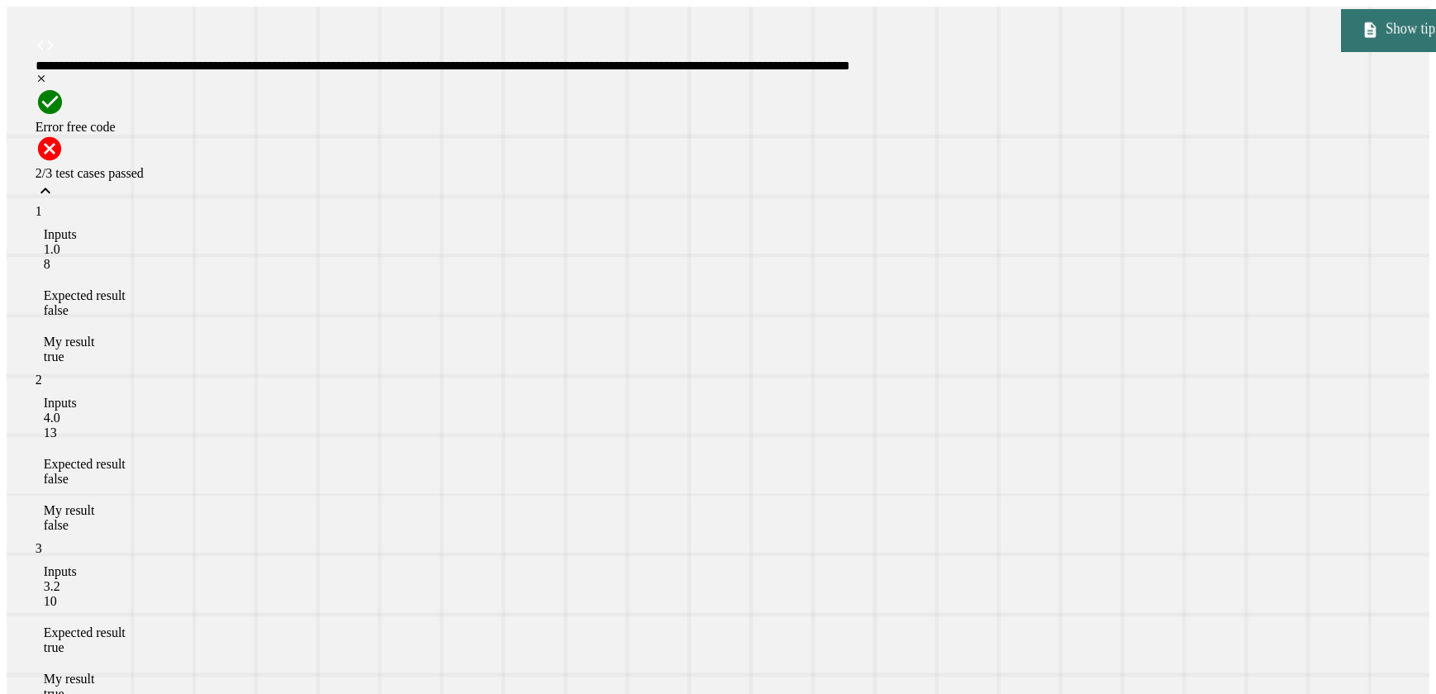
click at [1341, 51] on link "Show tip" at bounding box center [1398, 30] width 115 height 42
click at [1340, 51] on link "Show tip" at bounding box center [1398, 30] width 117 height 42
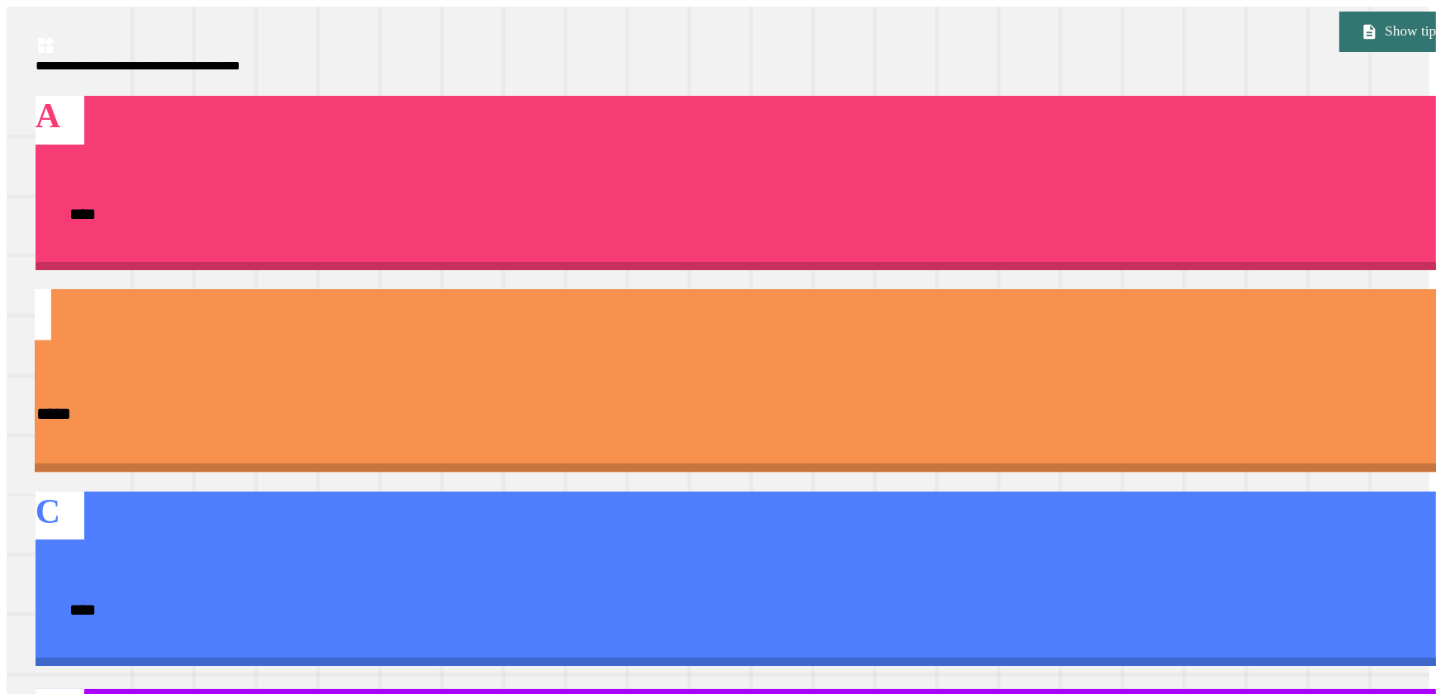
click at [1188, 289] on div "B *****" at bounding box center [746, 380] width 1493 height 183
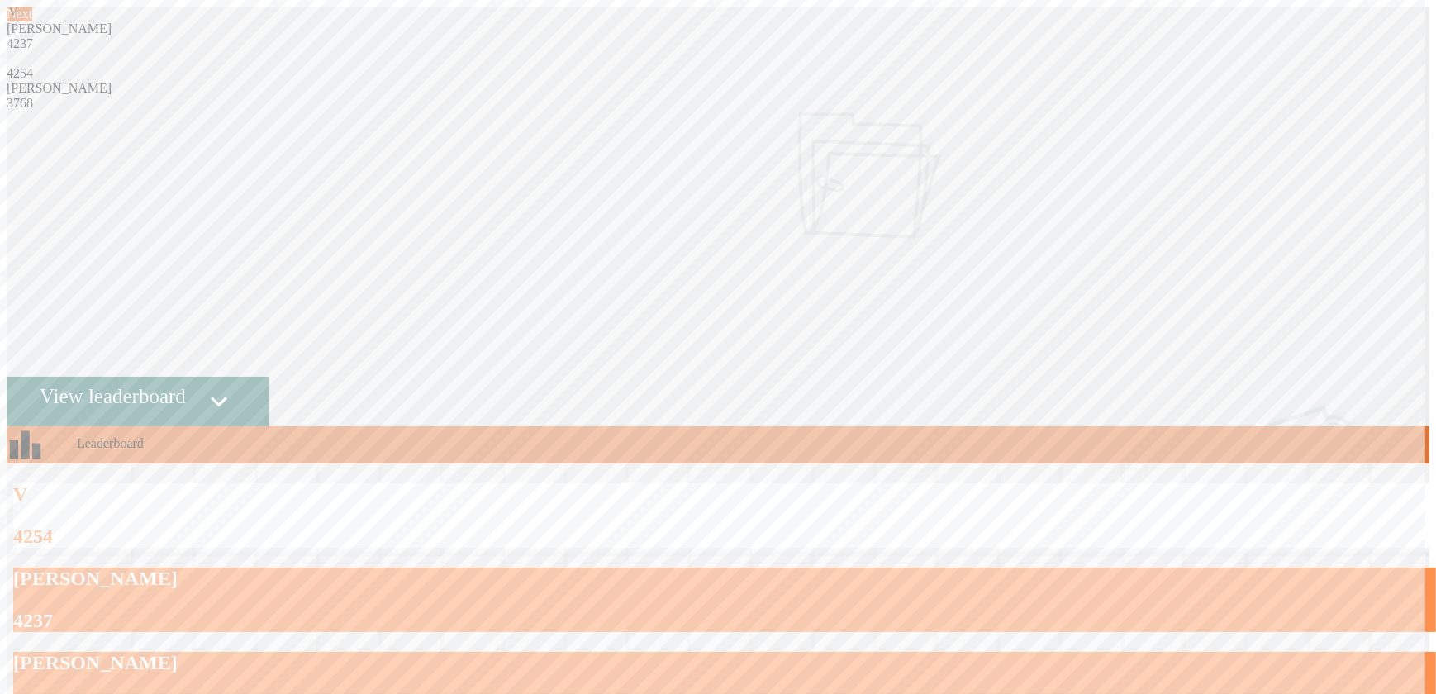
click at [32, 21] on link "Next" at bounding box center [20, 14] width 26 height 15
